Goal: Information Seeking & Learning: Learn about a topic

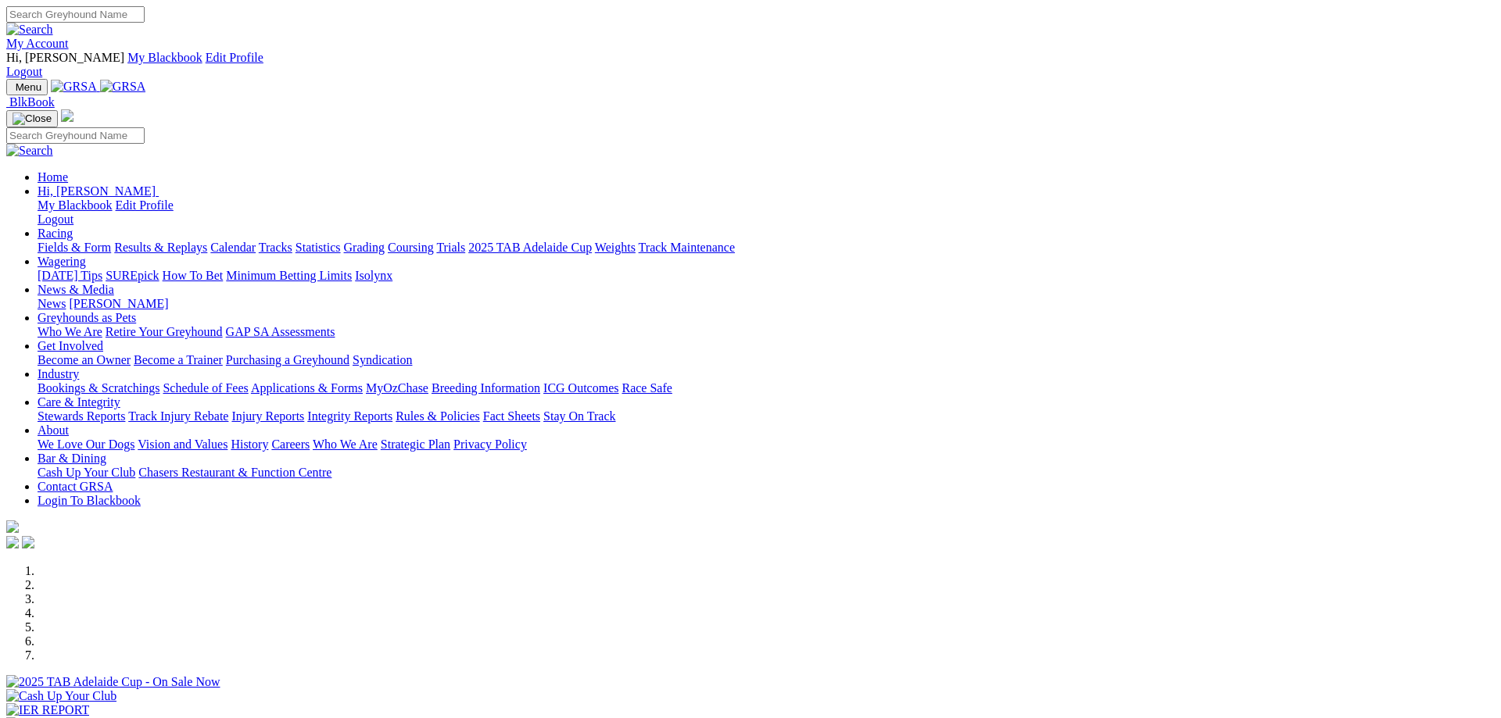
click at [69, 37] on link "My Account" at bounding box center [37, 43] width 63 height 13
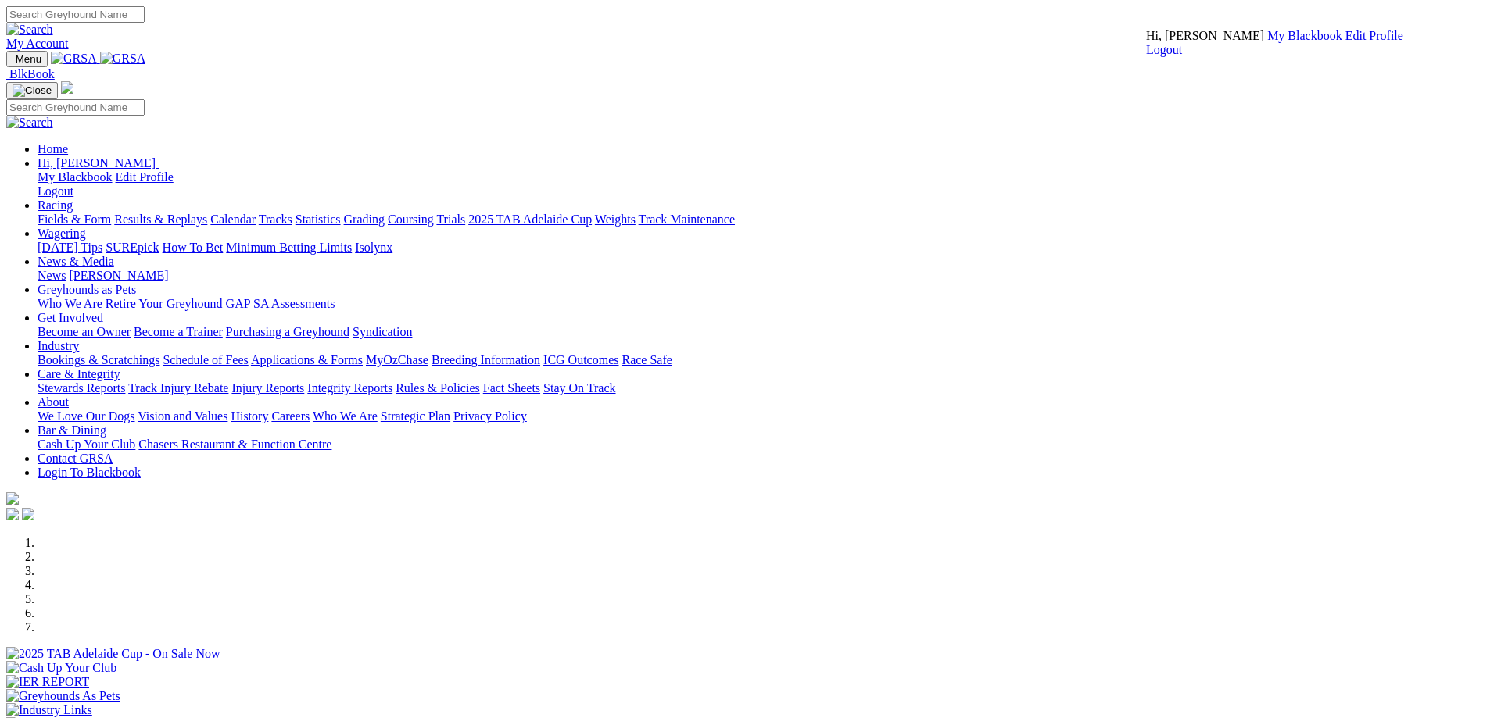
click at [1267, 42] on link "My Blackbook" at bounding box center [1304, 35] width 75 height 13
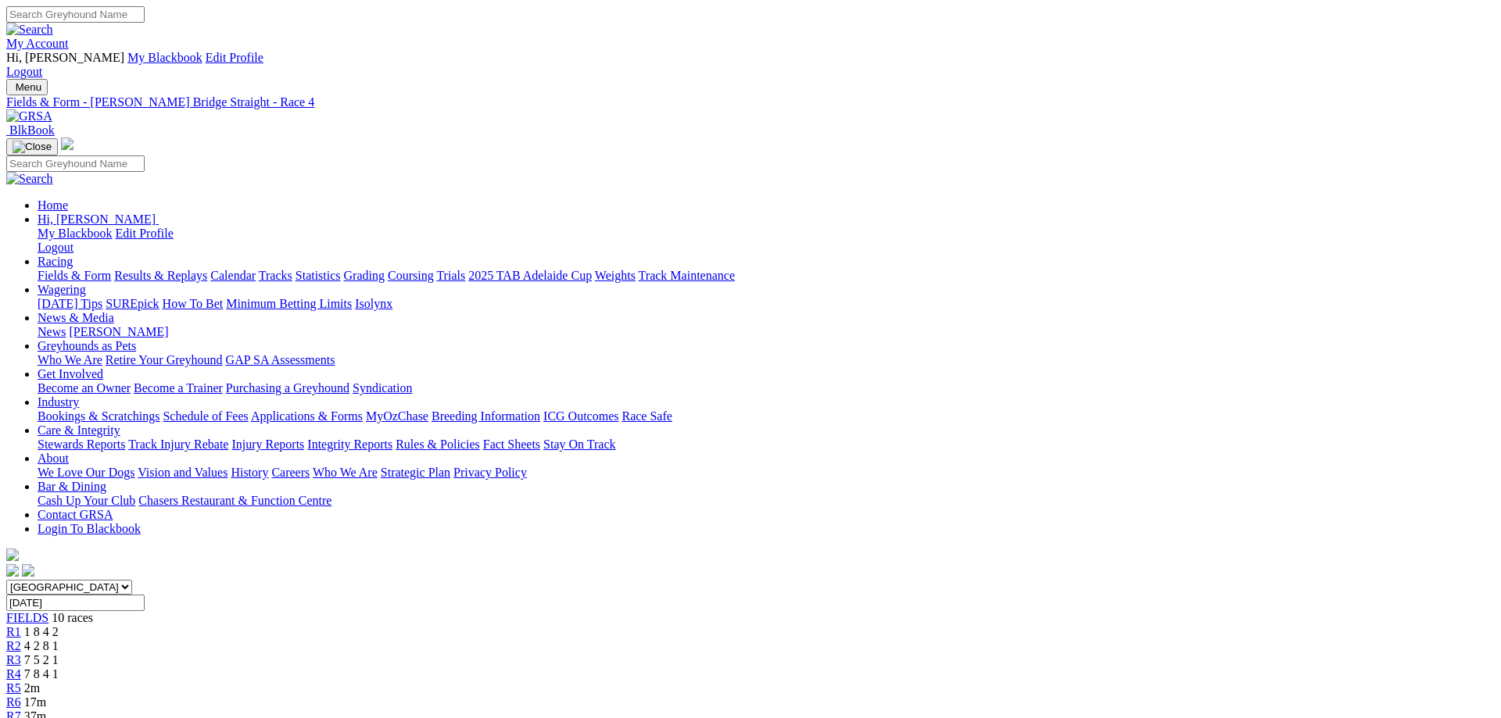
click at [767, 682] on div "R5 2m" at bounding box center [750, 689] width 1489 height 14
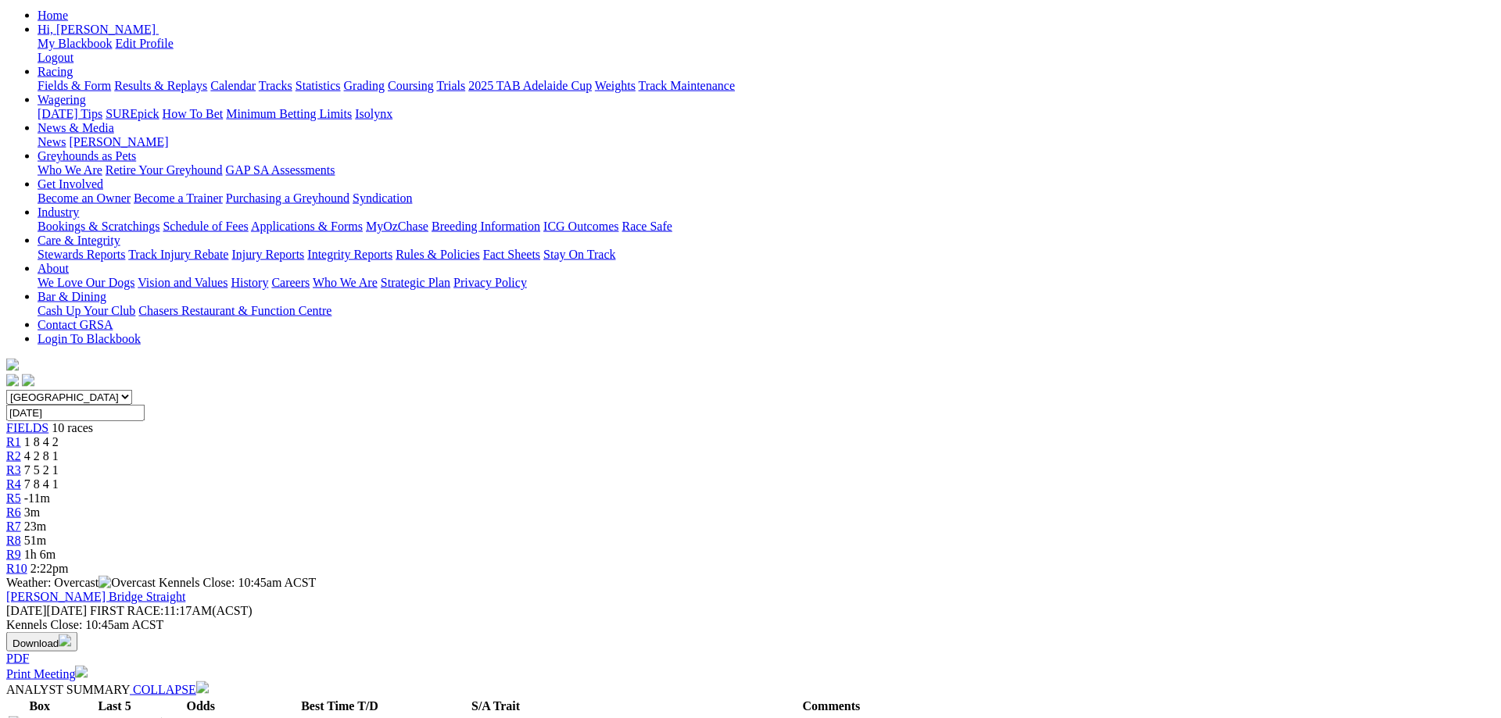
scroll to position [80, 0]
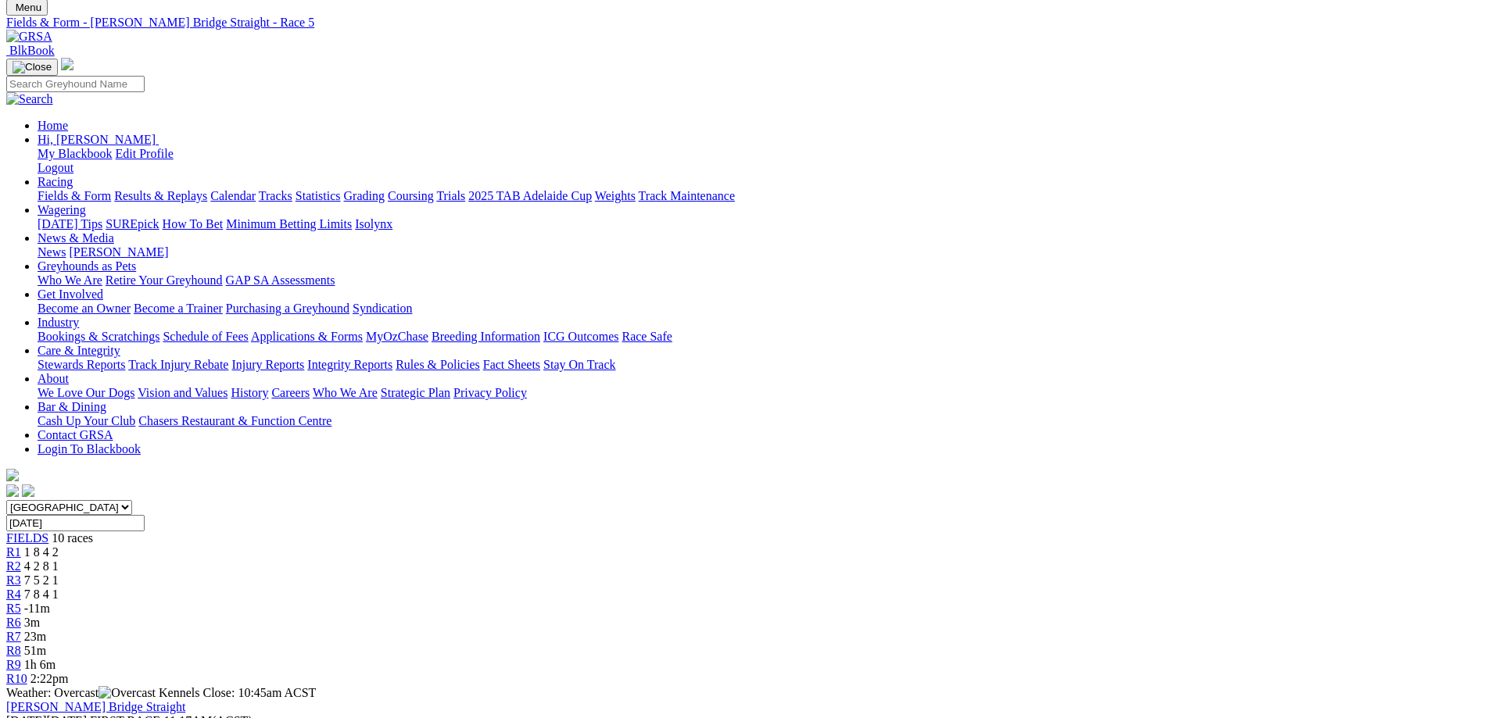
click at [842, 616] on div "R6 3m" at bounding box center [750, 623] width 1489 height 14
